Goal: Transaction & Acquisition: Obtain resource

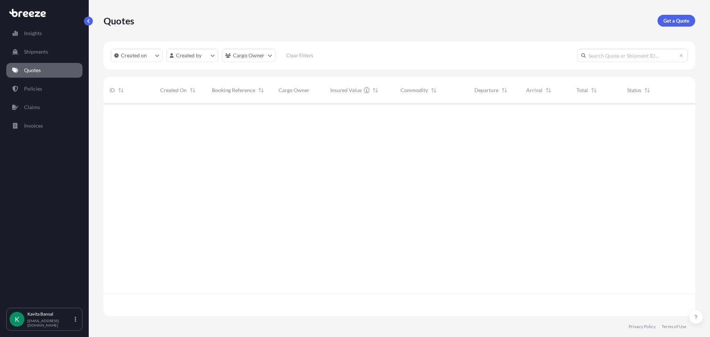
scroll to position [211, 586]
click at [674, 28] on div "Quotes Get a Quote" at bounding box center [400, 20] width 592 height 41
click at [674, 22] on p "Get a Quote" at bounding box center [677, 20] width 26 height 7
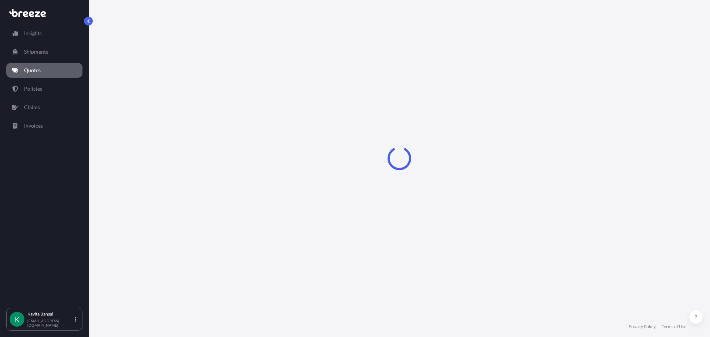
select select "Sea"
select select "1"
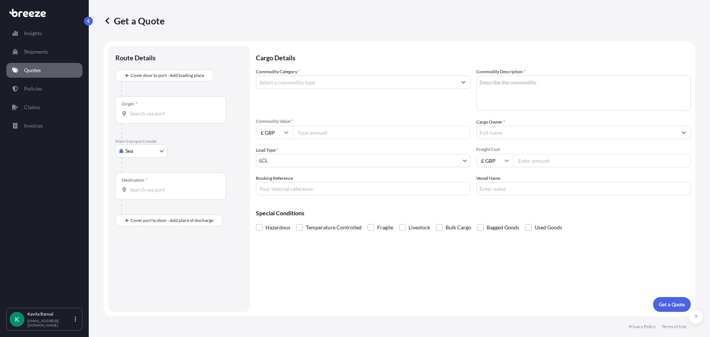
click at [141, 150] on body "Insights Shipments Quotes Policies Claims Invoices K [PERSON_NAME] [EMAIL_ADDRE…" at bounding box center [355, 168] width 710 height 337
click at [144, 183] on div "Air" at bounding box center [141, 183] width 46 height 13
select select "Air"
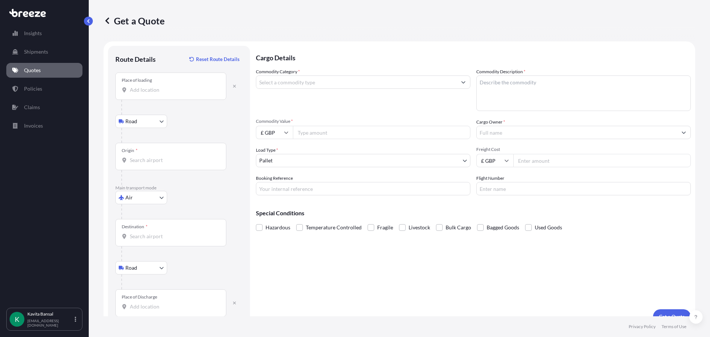
click at [165, 97] on div "Place of loading" at bounding box center [170, 86] width 111 height 27
click at [165, 94] on input "Place of loading" at bounding box center [173, 89] width 87 height 7
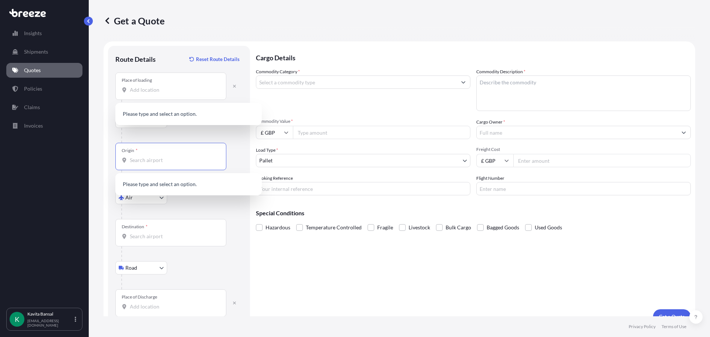
click at [146, 162] on input "Origin *" at bounding box center [173, 159] width 87 height 7
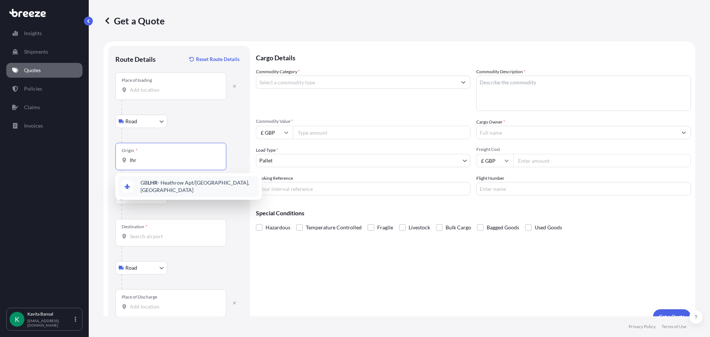
click at [171, 189] on div "GB LHR - Heathrow Apt/[GEOGRAPHIC_DATA], [GEOGRAPHIC_DATA]" at bounding box center [188, 186] width 141 height 21
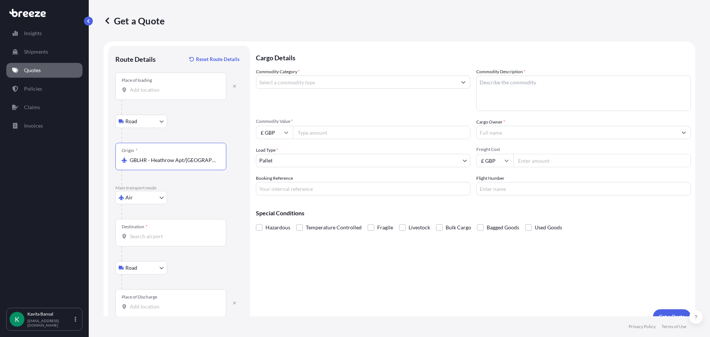
type input "GBLHR - Heathrow Apt/[GEOGRAPHIC_DATA], [GEOGRAPHIC_DATA]"
click at [182, 87] on input "Place of loading" at bounding box center [173, 89] width 87 height 7
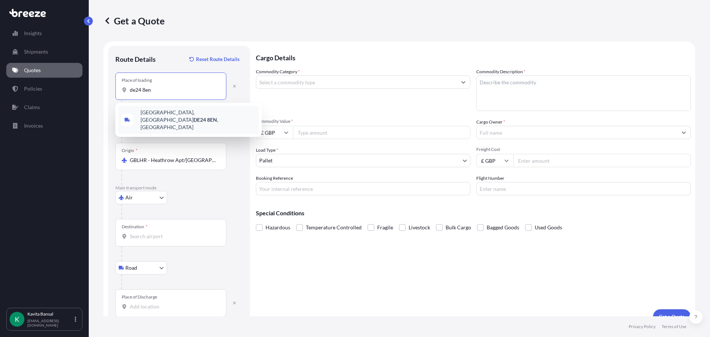
click at [185, 111] on span "[STREET_ADDRESS]" at bounding box center [198, 120] width 115 height 22
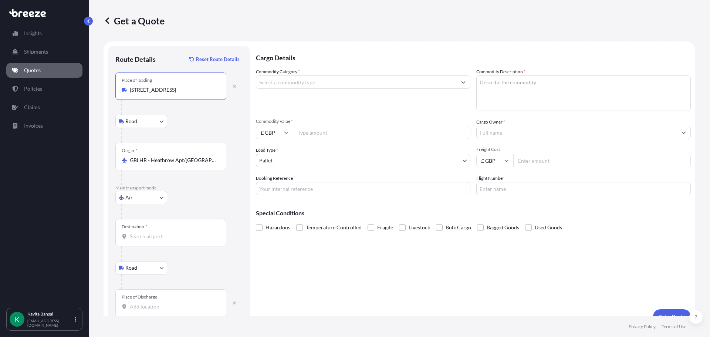
scroll to position [12, 0]
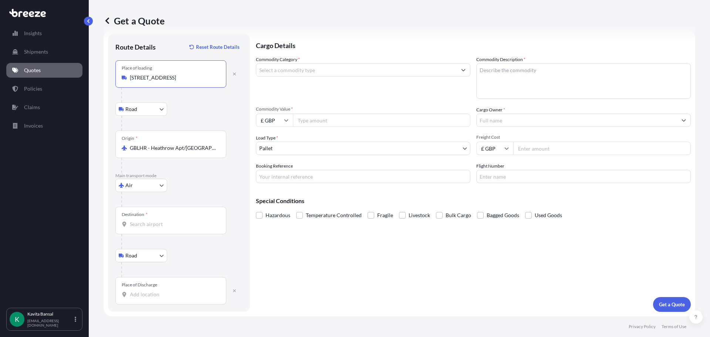
type input "[STREET_ADDRESS]"
click at [158, 225] on input "Destination *" at bounding box center [173, 223] width 87 height 7
click at [153, 213] on div "Destination *" at bounding box center [170, 220] width 111 height 27
click at [153, 220] on input "Destination * Please select a destination" at bounding box center [173, 223] width 87 height 7
click at [156, 220] on div "Destination *" at bounding box center [170, 220] width 111 height 27
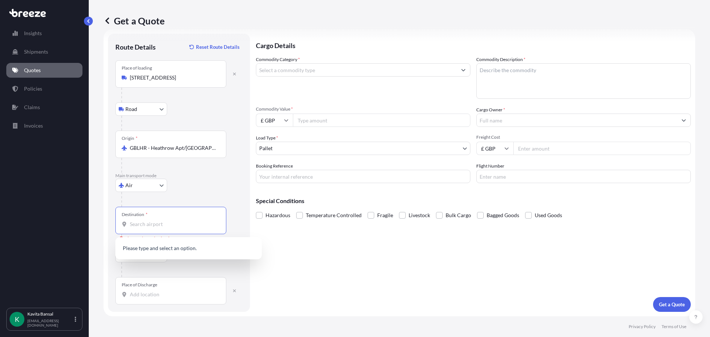
click at [156, 220] on input "Destination * Please select a destination" at bounding box center [173, 223] width 87 height 7
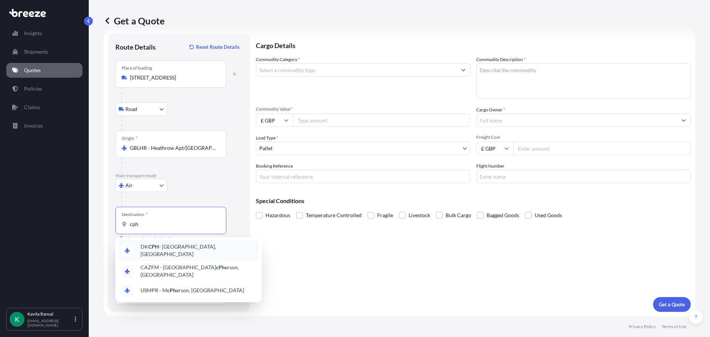
click at [183, 245] on div "DK CPH - [GEOGRAPHIC_DATA], [GEOGRAPHIC_DATA]" at bounding box center [188, 250] width 141 height 21
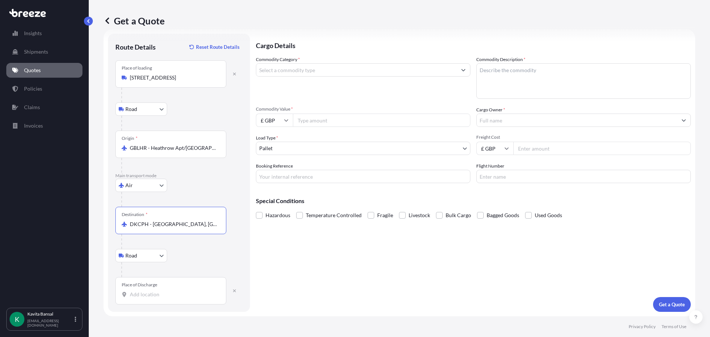
type input "DKCPH - [GEOGRAPHIC_DATA], [GEOGRAPHIC_DATA]"
click at [156, 297] on input "Place of Discharge" at bounding box center [173, 294] width 87 height 7
click at [207, 323] on span "[STREET_ADDRESS]" at bounding box center [198, 324] width 115 height 22
type input "[STREET_ADDRESS]"
click at [287, 65] on input "Commodity Category *" at bounding box center [356, 69] width 200 height 13
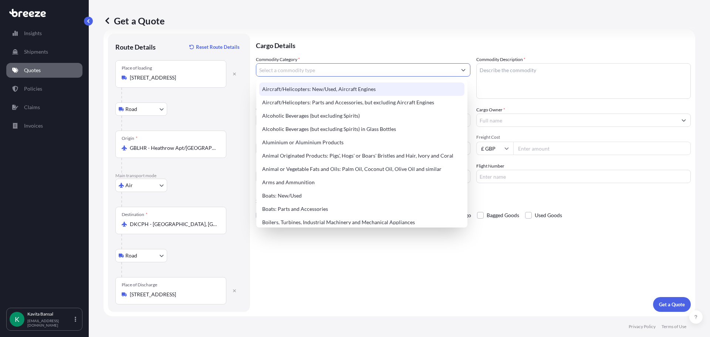
click at [303, 72] on input "Commodity Category *" at bounding box center [356, 69] width 200 height 13
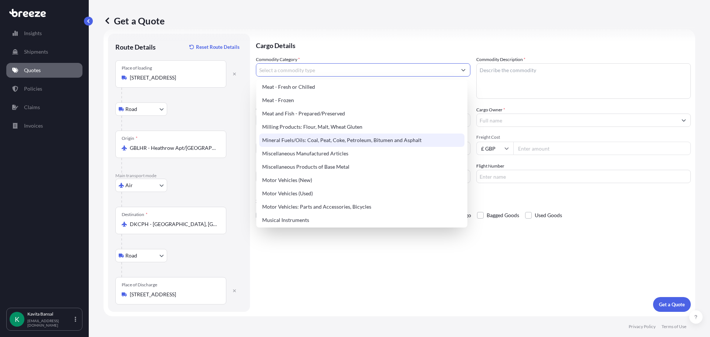
scroll to position [999, 0]
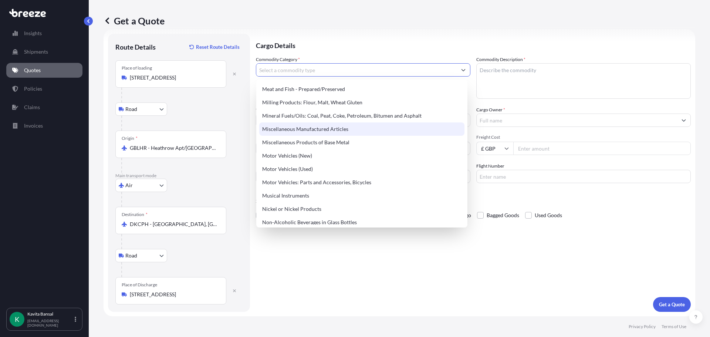
click at [353, 129] on div "Miscellaneous Manufactured Articles" at bounding box center [361, 128] width 205 height 13
type input "Miscellaneous Manufactured Articles"
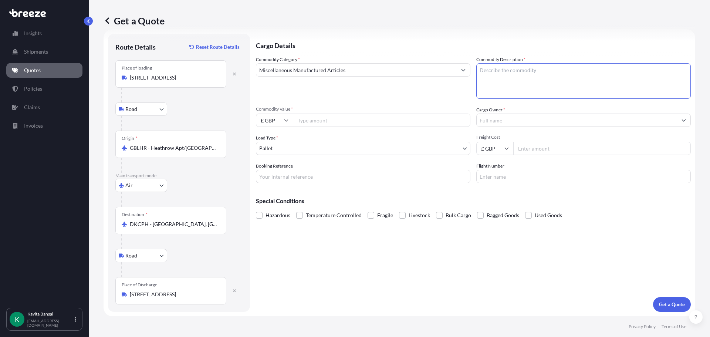
click at [504, 86] on textarea "Commodity Description *" at bounding box center [583, 81] width 215 height 36
click at [546, 90] on textarea "Commodity Description *" at bounding box center [583, 81] width 215 height 36
paste textarea "Commodity Code: 9026900000"
type textarea "Commodity Code: 9026900000"
click at [362, 125] on input "Commodity Value *" at bounding box center [382, 120] width 178 height 13
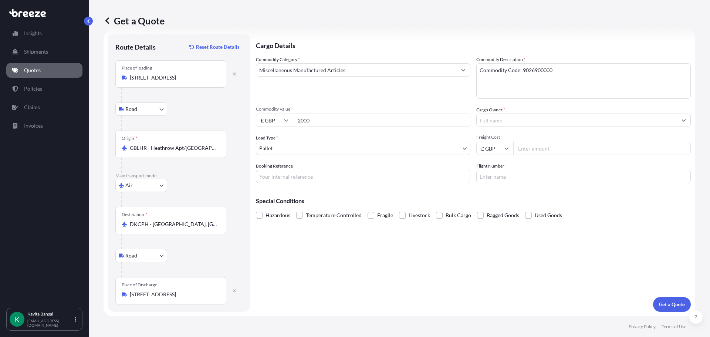
type input "2000"
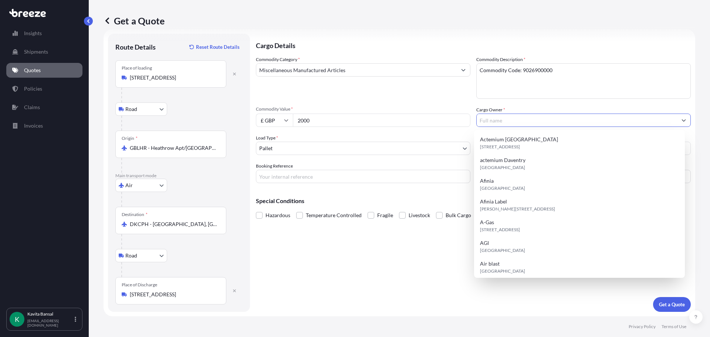
click at [509, 116] on input "Cargo Owner *" at bounding box center [577, 120] width 200 height 13
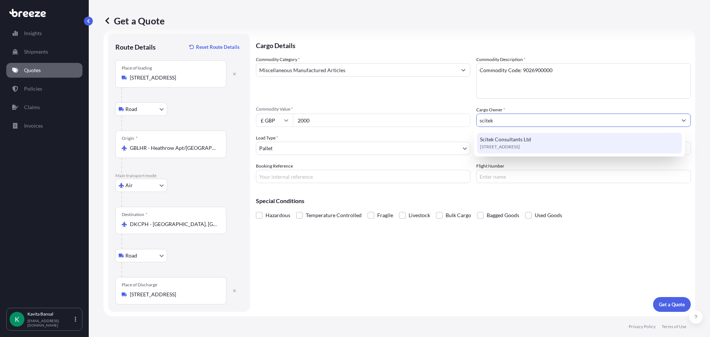
click at [511, 135] on div "Scitek Consultants Ltd [STREET_ADDRESS]" at bounding box center [579, 143] width 205 height 21
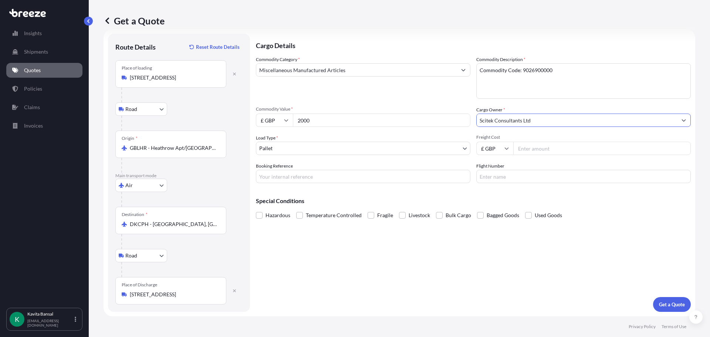
type input "Scitek Consultants Ltd"
click at [341, 176] on input "Booking Reference" at bounding box center [363, 176] width 215 height 13
type input "Q24319"
click at [662, 298] on div "Cargo Details Commodity Category * Miscellaneous Manufactured Articles Commodit…" at bounding box center [473, 173] width 435 height 278
click at [660, 301] on p "Get a Quote" at bounding box center [672, 304] width 26 height 7
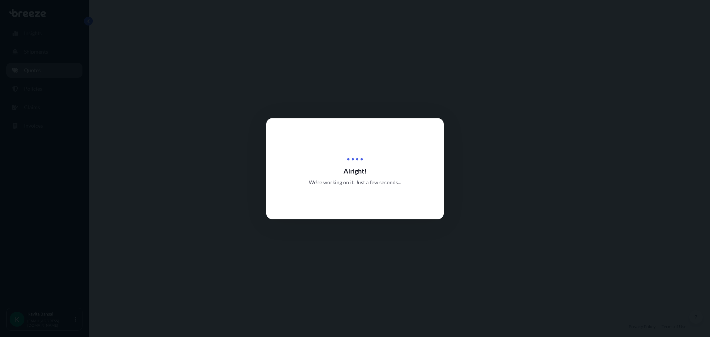
select select "Road"
select select "Air"
select select "Road"
select select "1"
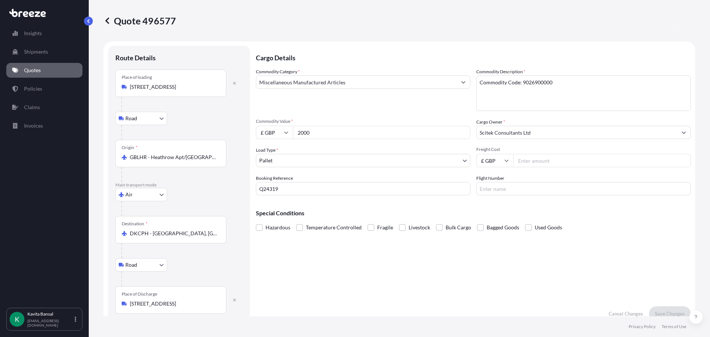
click at [545, 162] on input "Freight Cost" at bounding box center [602, 160] width 178 height 13
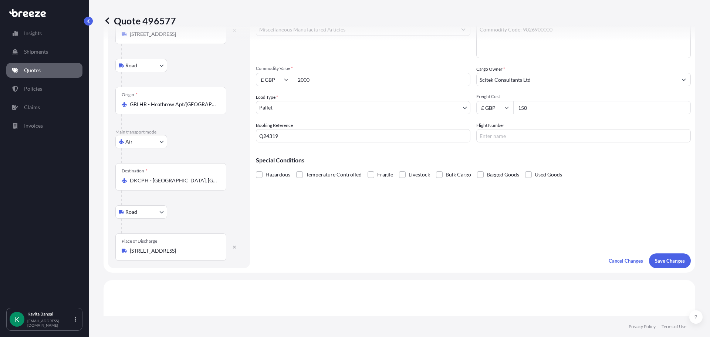
scroll to position [111, 0]
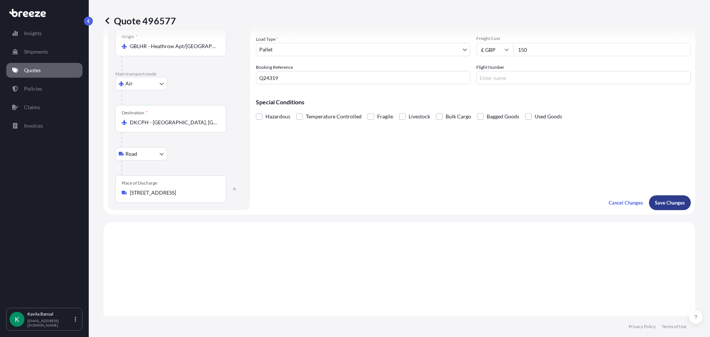
type input "150"
click at [661, 199] on button "Save Changes" at bounding box center [670, 202] width 42 height 15
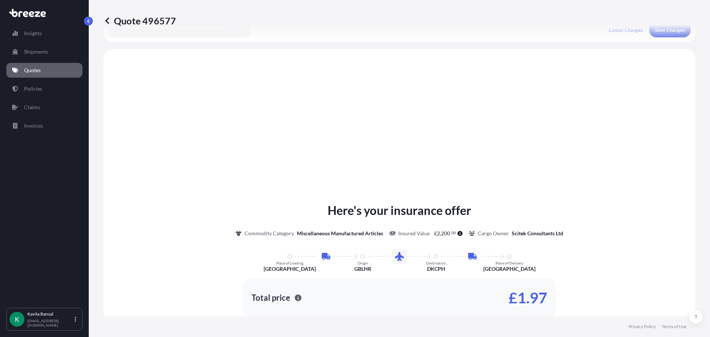
scroll to position [296, 0]
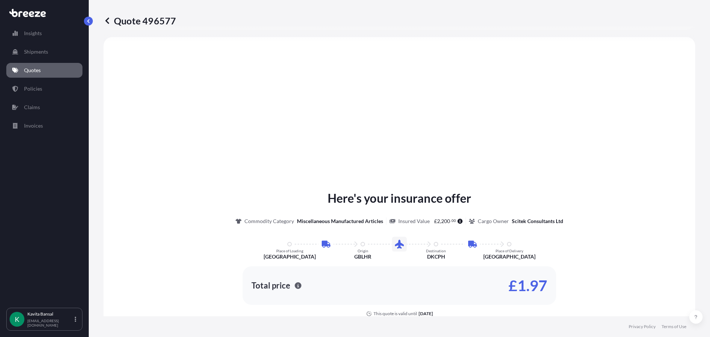
select select "Road"
select select "Air"
select select "Road"
select select "1"
